Goal: Information Seeking & Learning: Learn about a topic

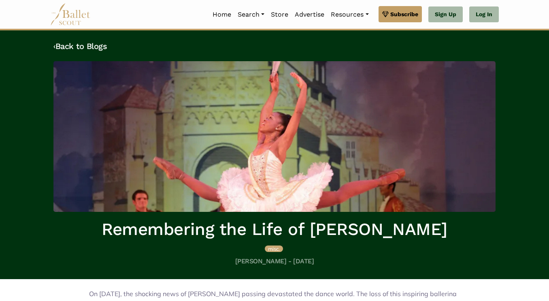
scroll to position [254, 0]
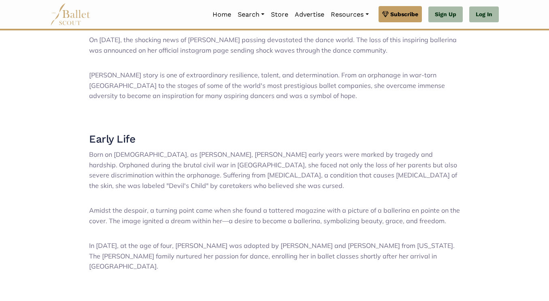
click at [94, 173] on span "Born on [DEMOGRAPHIC_DATA], as [PERSON_NAME], [PERSON_NAME] early years were ma…" at bounding box center [273, 169] width 368 height 39
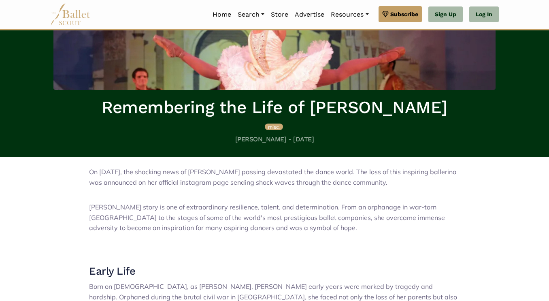
scroll to position [113, 0]
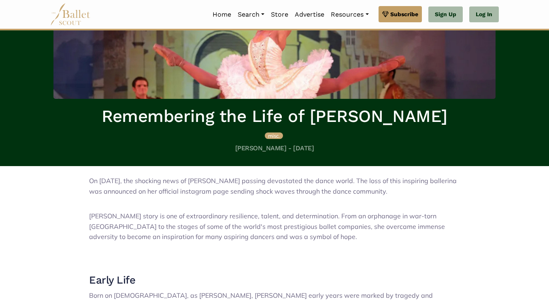
click at [167, 89] on img at bounding box center [274, 23] width 442 height 151
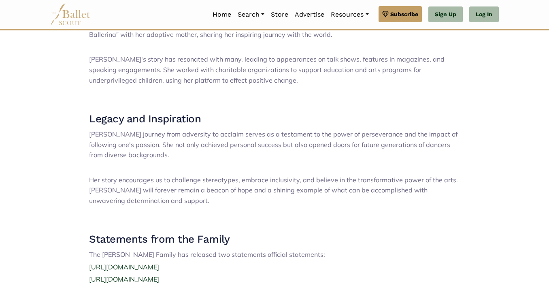
scroll to position [865, 0]
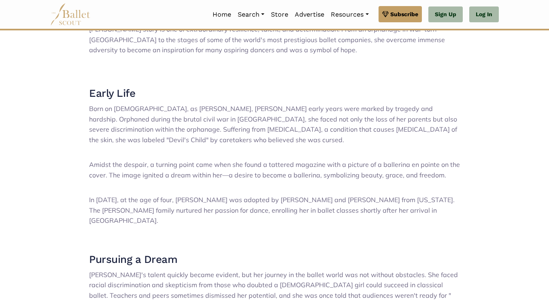
scroll to position [0, 0]
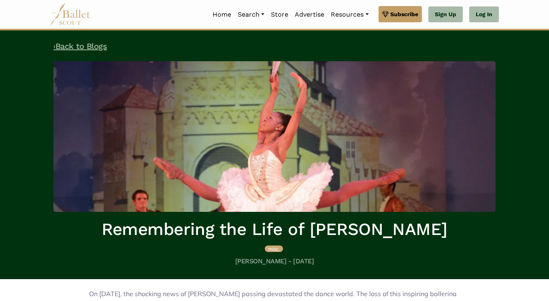
click at [104, 43] on link "‹ Back to Blogs" at bounding box center [79, 46] width 53 height 10
